Goal: Information Seeking & Learning: Learn about a topic

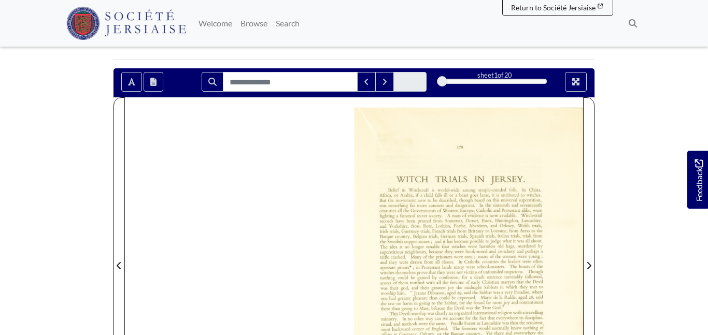
scroll to position [146, 0]
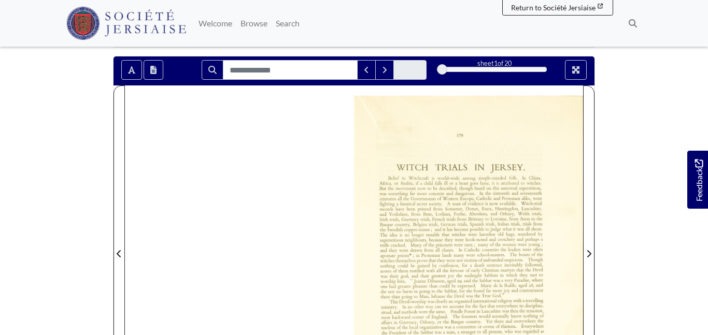
click at [62, 304] on body "Menu" at bounding box center [354, 265] width 708 height 822
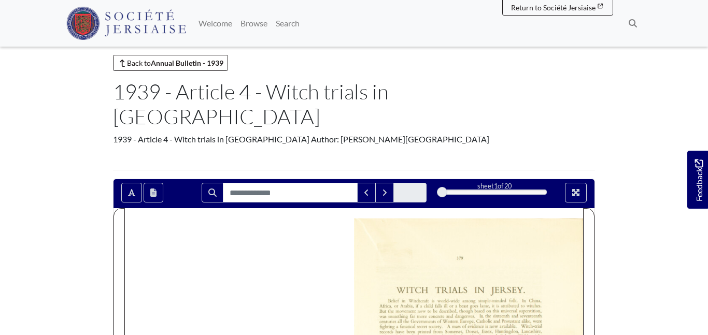
scroll to position [20, 0]
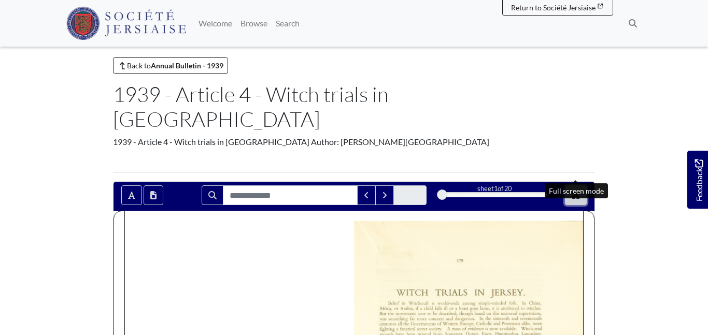
click at [580, 186] on button "Full screen mode" at bounding box center [576, 196] width 22 height 20
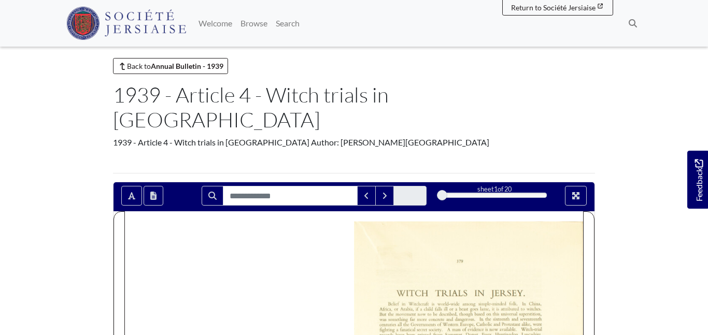
scroll to position [17, 0]
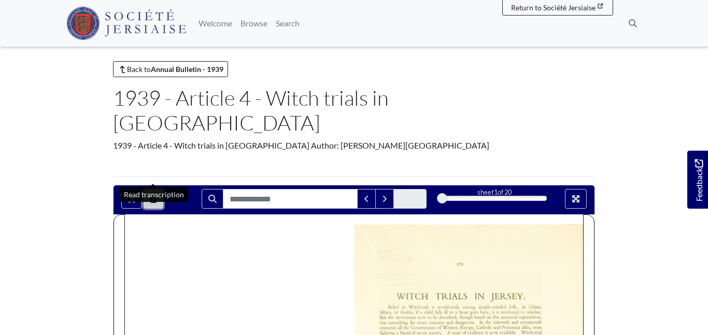
click at [154, 189] on button "Open transcription window" at bounding box center [154, 199] width 20 height 20
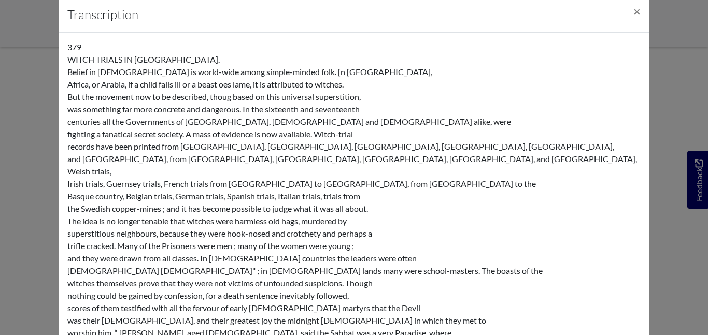
scroll to position [0, 0]
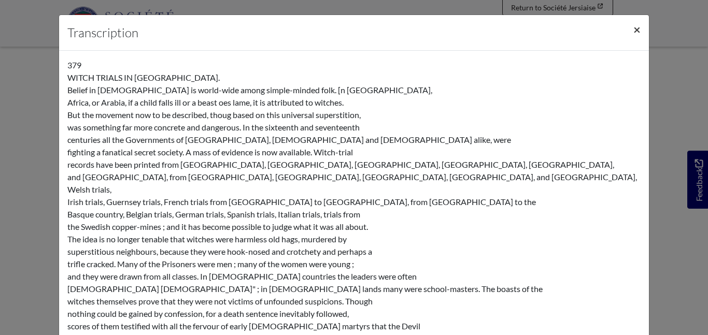
click at [639, 31] on span "×" at bounding box center [636, 29] width 7 height 15
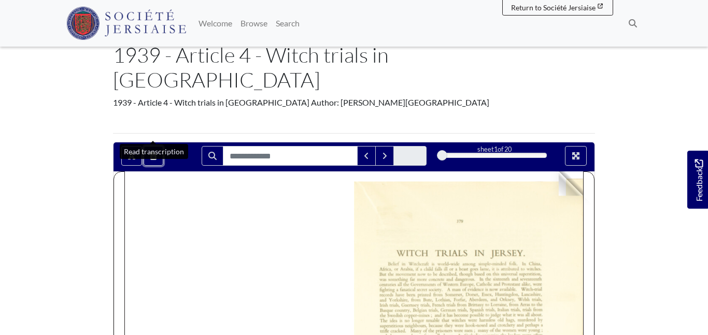
scroll to position [95, 0]
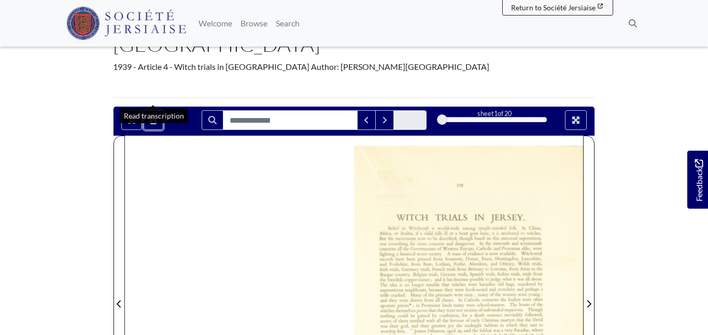
click at [502, 215] on img at bounding box center [468, 298] width 229 height 324
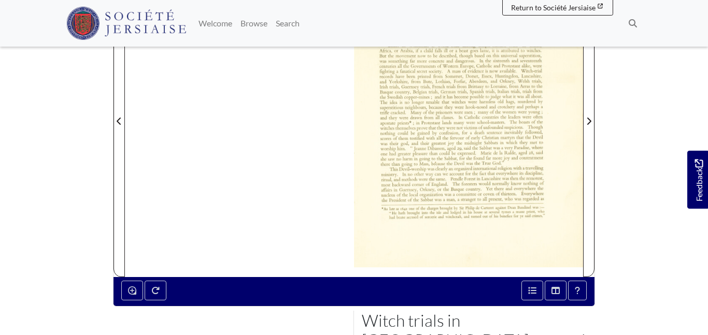
scroll to position [281, 0]
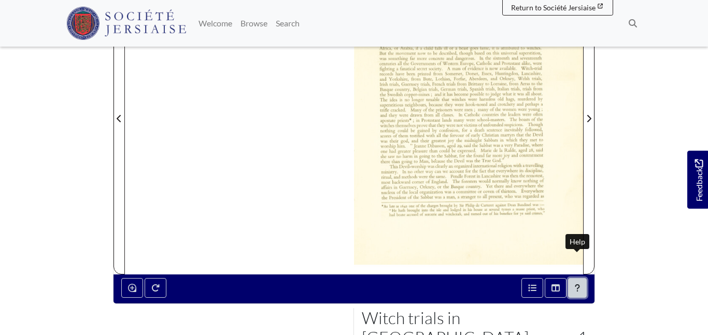
click at [584, 278] on button "Help" at bounding box center [577, 288] width 19 height 20
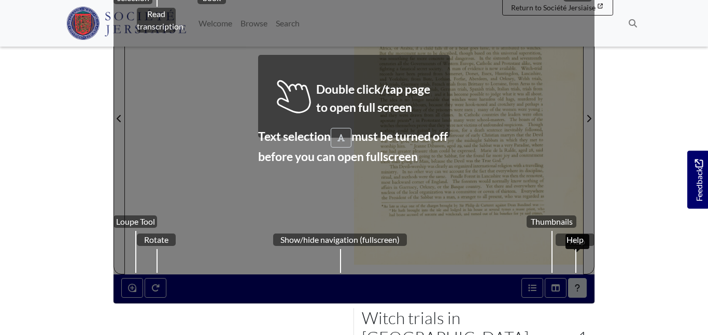
click at [584, 260] on div "Help" at bounding box center [575, 269] width 39 height 70
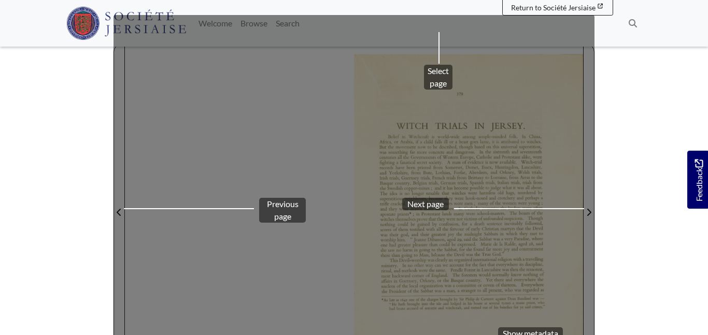
scroll to position [0, 0]
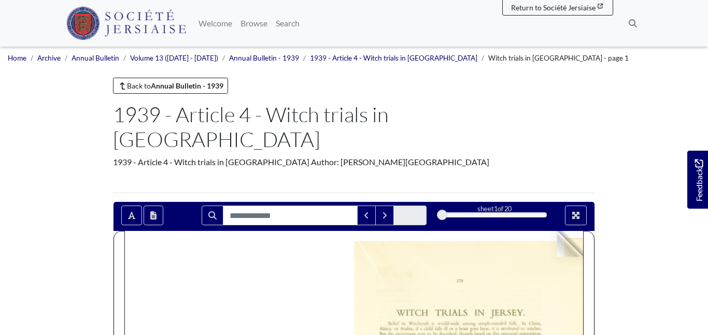
click at [599, 156] on div "1939 - Article 4 - Witch trials in [GEOGRAPHIC_DATA] Author: [PERSON_NAME][GEOG…" at bounding box center [354, 170] width 498 height 29
